Goal: Navigation & Orientation: Find specific page/section

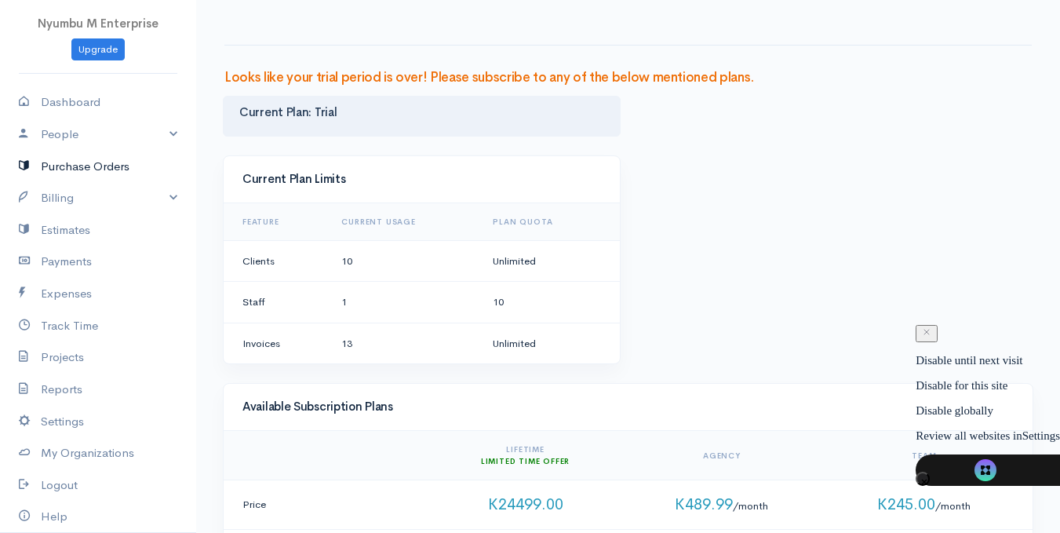
click at [105, 168] on link "Purchase Orders" at bounding box center [98, 167] width 196 height 32
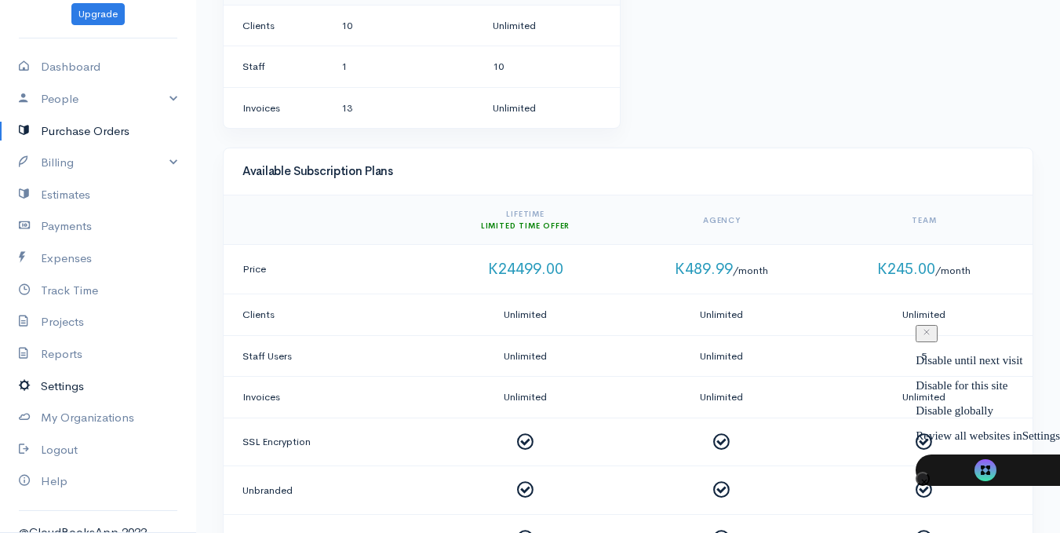
scroll to position [54, 0]
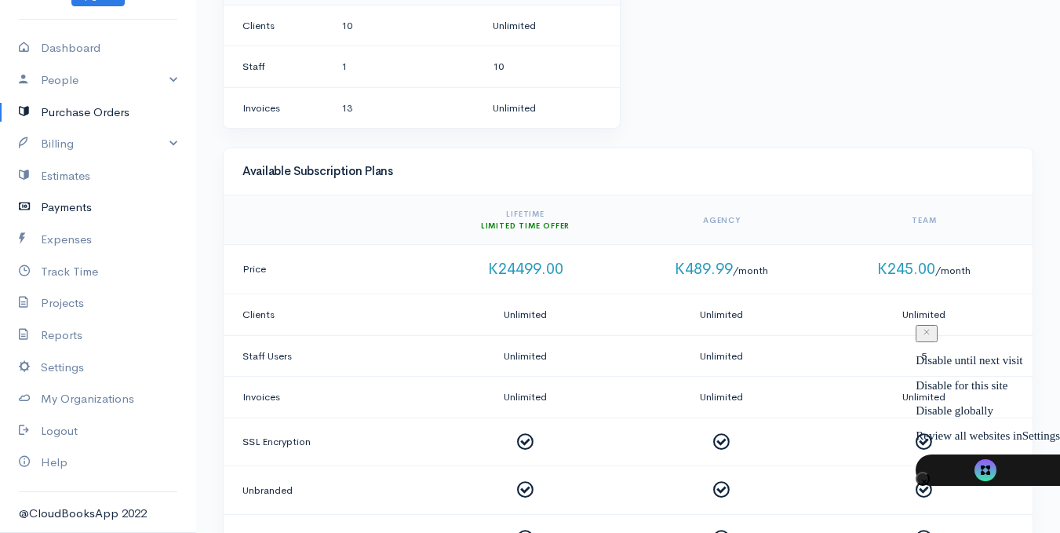
click at [82, 202] on link "Payments" at bounding box center [98, 207] width 196 height 32
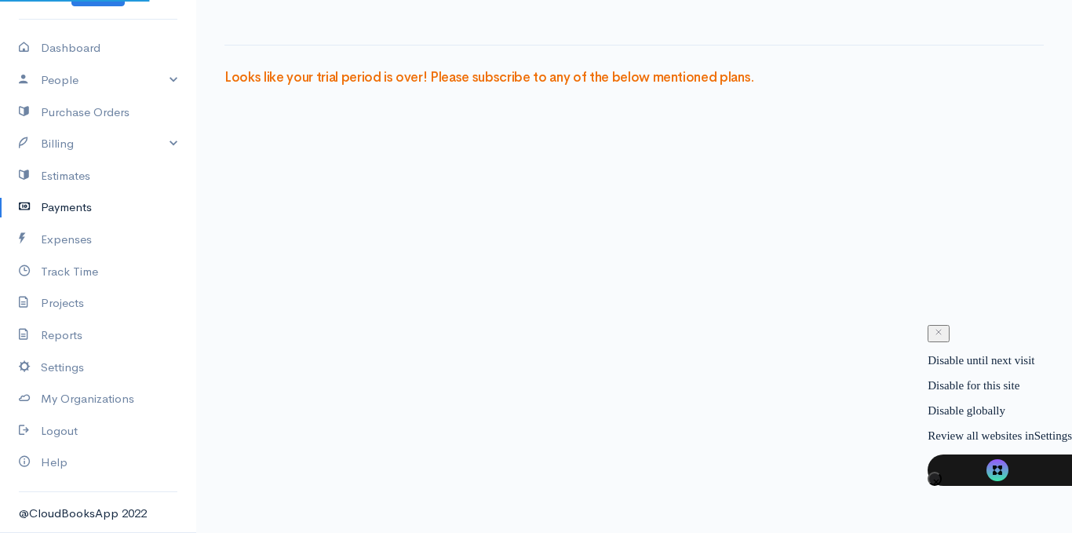
click at [82, 202] on link "Payments" at bounding box center [98, 207] width 196 height 32
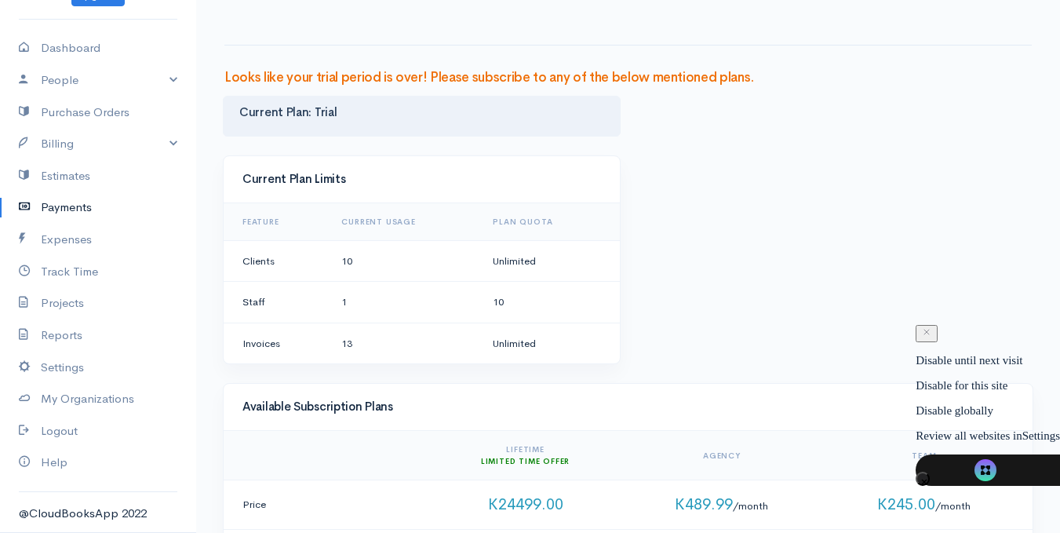
click at [63, 209] on link "Payments" at bounding box center [98, 207] width 196 height 32
click at [161, 78] on link "People" at bounding box center [98, 80] width 196 height 32
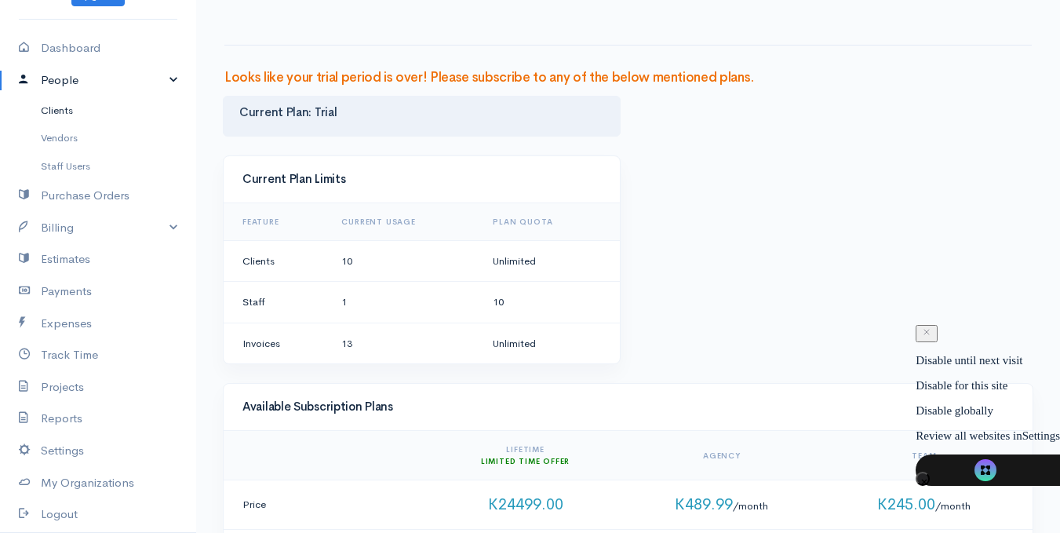
click at [92, 110] on link "Clients" at bounding box center [98, 111] width 196 height 28
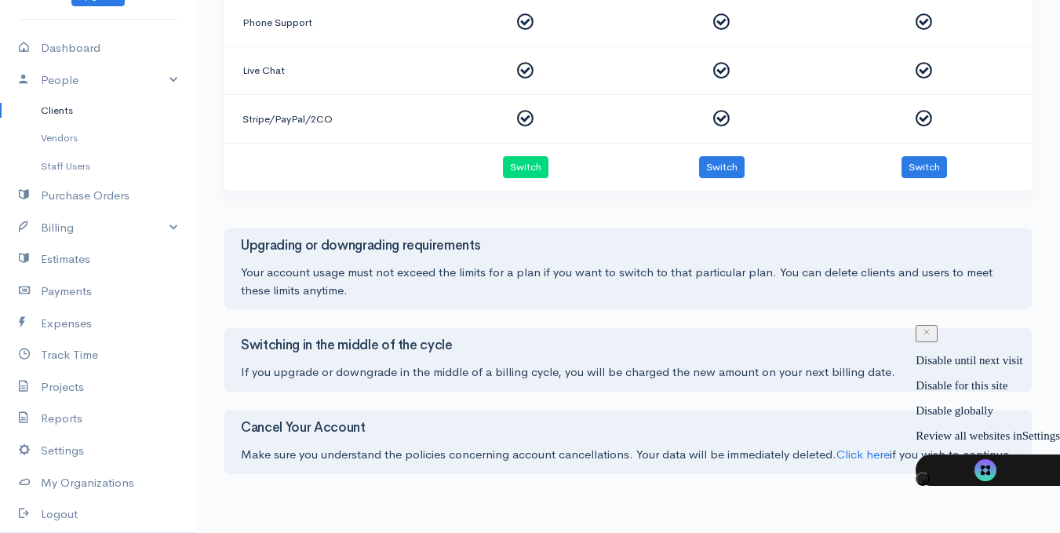
scroll to position [812, 0]
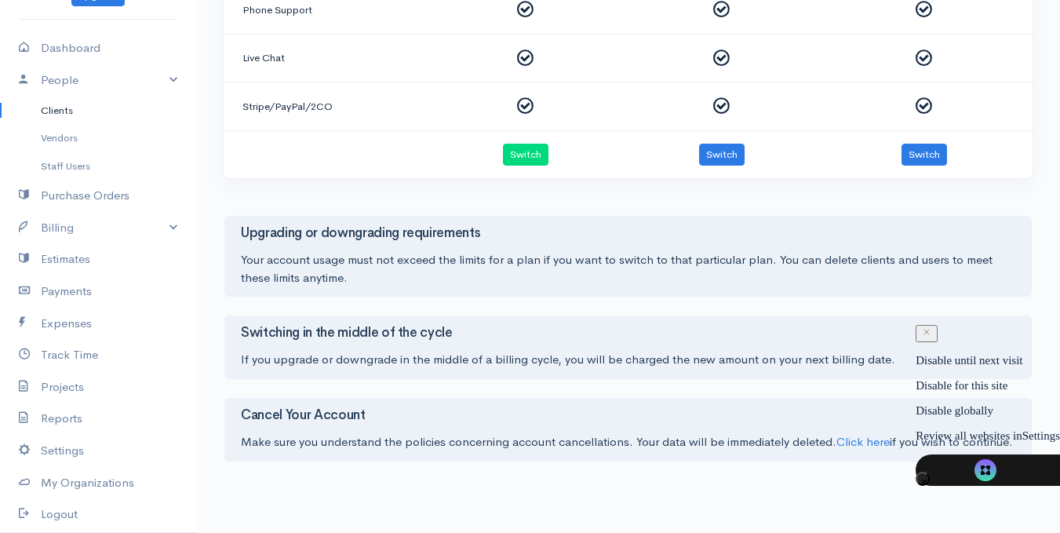
click at [513, 347] on div "Switching in the middle of the cycle If you upgrade or downgrade in the middle …" at bounding box center [627, 347] width 807 height 64
click at [409, 279] on div "Your account usage must not exceed the limits for a plan if you want to switch …" at bounding box center [628, 268] width 774 height 35
click at [409, 273] on div "Your account usage must not exceed the limits for a plan if you want to switch …" at bounding box center [628, 268] width 774 height 35
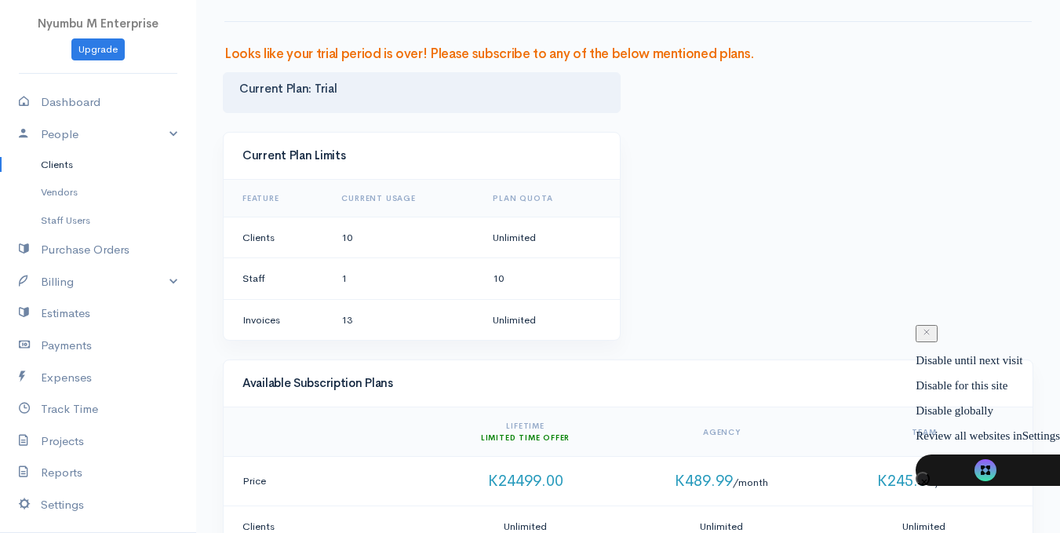
scroll to position [0, 0]
